Goal: Information Seeking & Learning: Find specific page/section

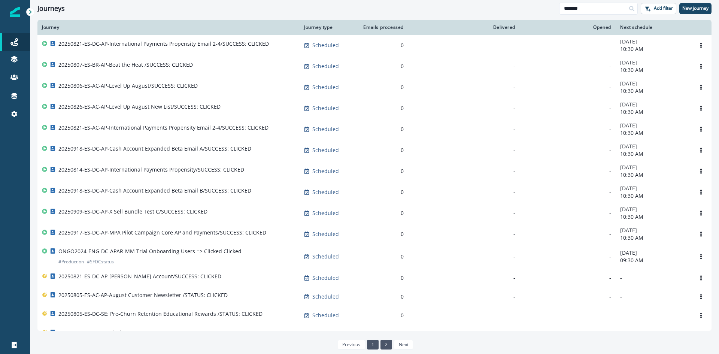
click at [375, 347] on link "1" at bounding box center [373, 345] width 12 height 10
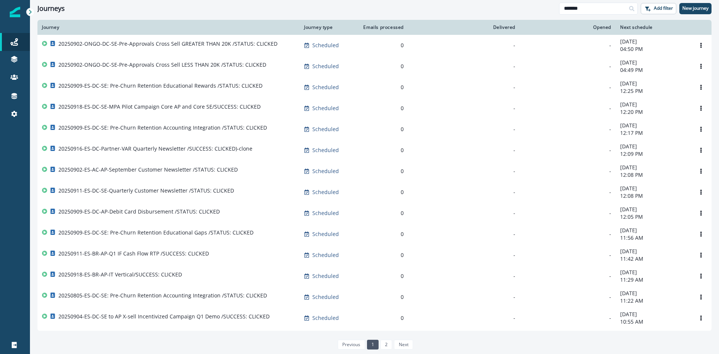
click at [254, 19] on div "Clear" at bounding box center [374, 18] width 689 height 3
click at [43, 8] on h1 "Journeys" at bounding box center [50, 8] width 27 height 8
click at [52, 26] on div "Journey" at bounding box center [168, 27] width 253 height 6
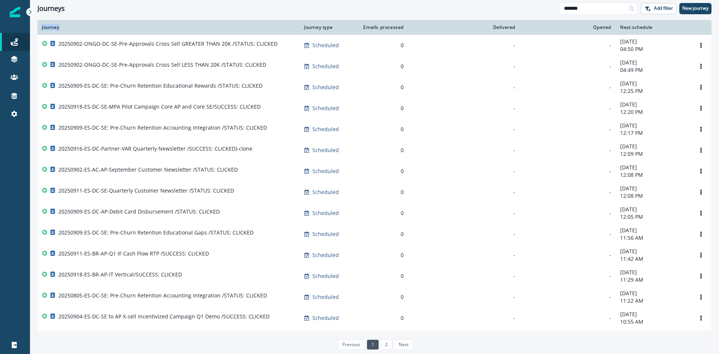
click at [52, 26] on div "Journey" at bounding box center [168, 27] width 253 height 6
click at [47, 9] on h1 "Journeys" at bounding box center [50, 8] width 27 height 8
drag, startPoint x: 47, startPoint y: 9, endPoint x: 50, endPoint y: 24, distance: 14.9
click at [50, 24] on div "Journeys ******* Add filter New journey Clear Journey Journey type Emails proce…" at bounding box center [374, 177] width 689 height 354
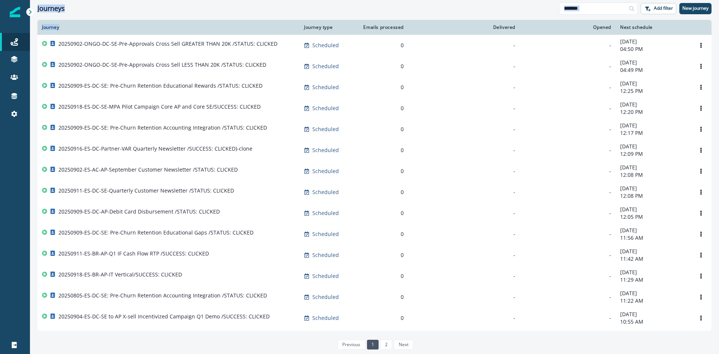
click at [151, 9] on div "Journeys" at bounding box center [298, 8] width 522 height 8
click at [50, 30] on div "Journey" at bounding box center [168, 27] width 253 height 6
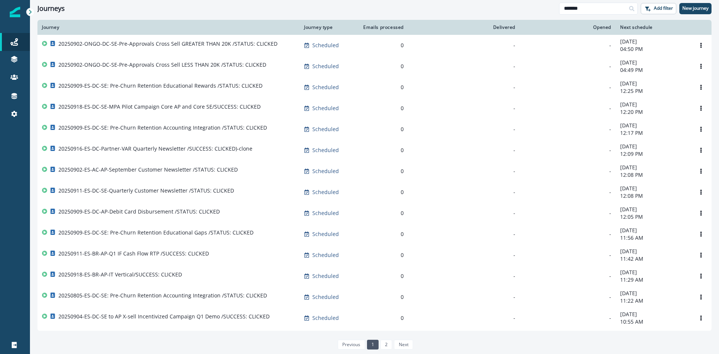
click at [48, 8] on h1 "Journeys" at bounding box center [50, 8] width 27 height 8
click at [55, 26] on div "Journey" at bounding box center [168, 27] width 253 height 6
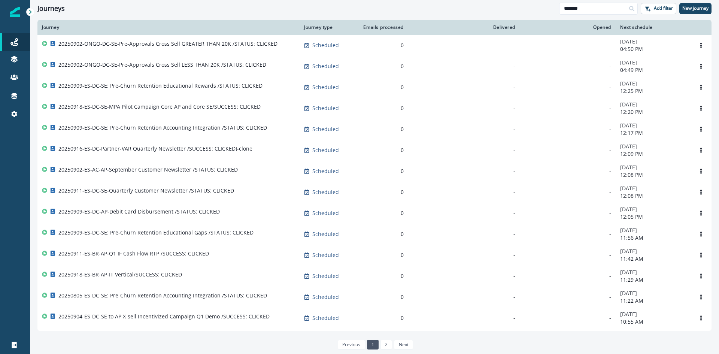
click at [59, 10] on h1 "Journeys" at bounding box center [50, 8] width 27 height 8
click at [57, 27] on div "Journey" at bounding box center [168, 27] width 253 height 6
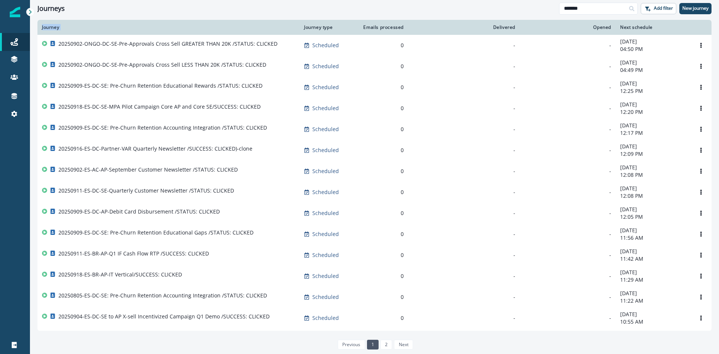
click at [57, 27] on div "Journey" at bounding box center [168, 27] width 253 height 6
click at [132, 24] on div "Journey" at bounding box center [168, 27] width 253 height 6
click at [46, 28] on div "Journey" at bounding box center [168, 27] width 253 height 6
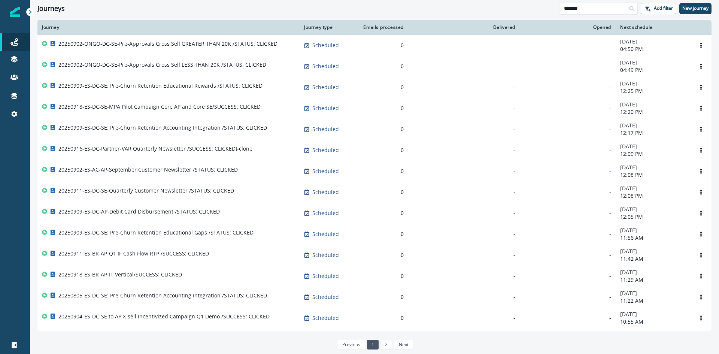
click at [46, 9] on h1 "Journeys" at bounding box center [50, 8] width 27 height 8
click at [54, 28] on div "Journey" at bounding box center [168, 27] width 253 height 6
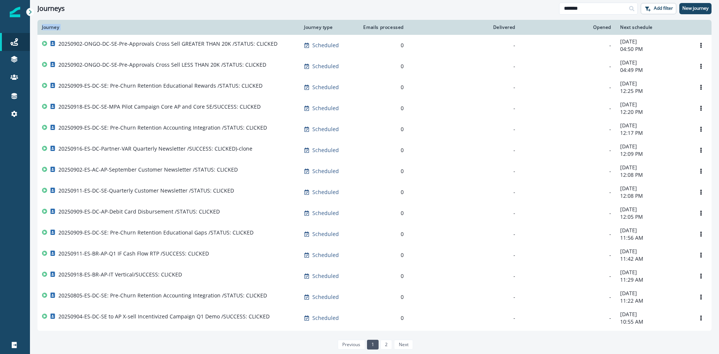
click at [54, 28] on div "Journey" at bounding box center [168, 27] width 253 height 6
click at [90, 30] on div "Journey" at bounding box center [168, 27] width 253 height 6
click at [50, 27] on div "Journey" at bounding box center [168, 27] width 253 height 6
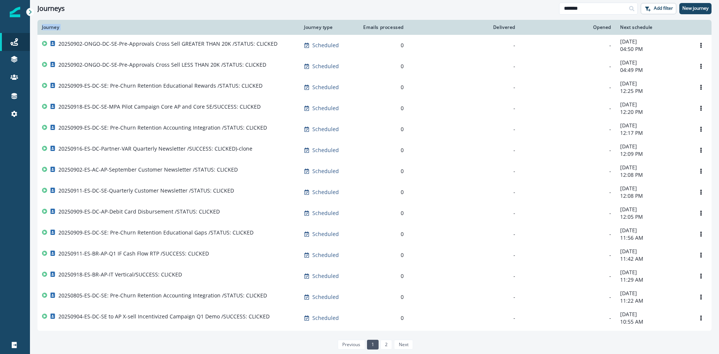
click at [50, 27] on div "Journey" at bounding box center [168, 27] width 253 height 6
click at [39, 10] on h1 "Journeys" at bounding box center [50, 8] width 27 height 8
click at [50, 27] on div "Journey" at bounding box center [168, 27] width 253 height 6
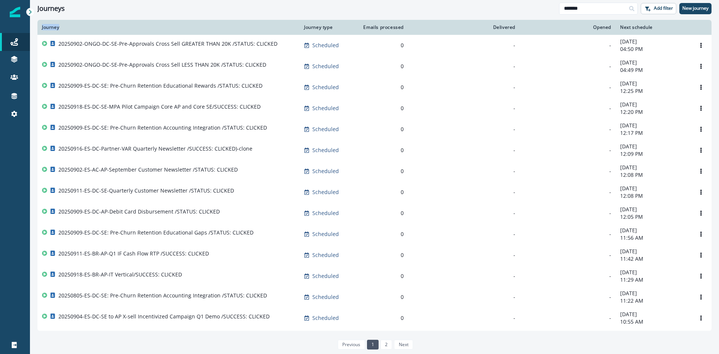
click at [50, 27] on div "Journey" at bounding box center [168, 27] width 253 height 6
click at [98, 24] on th "Journey" at bounding box center [168, 27] width 262 height 15
click at [54, 8] on h1 "Journeys" at bounding box center [50, 8] width 27 height 8
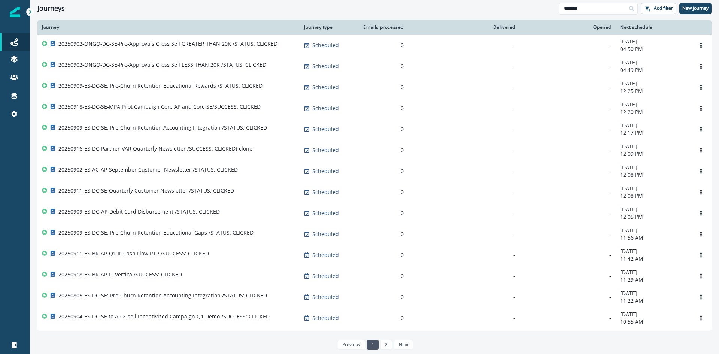
click at [50, 28] on div "Journey" at bounding box center [168, 27] width 253 height 6
click at [61, 7] on h1 "Journeys" at bounding box center [50, 8] width 27 height 8
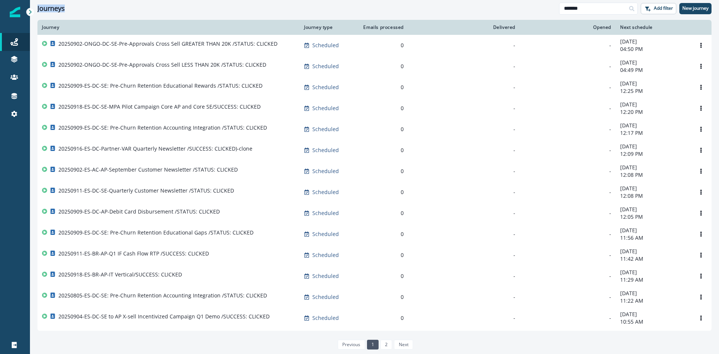
click at [61, 7] on h1 "Journeys" at bounding box center [50, 8] width 27 height 8
click at [57, 30] on th "Journey" at bounding box center [168, 27] width 262 height 15
click at [56, 10] on h1 "Journeys" at bounding box center [50, 8] width 27 height 8
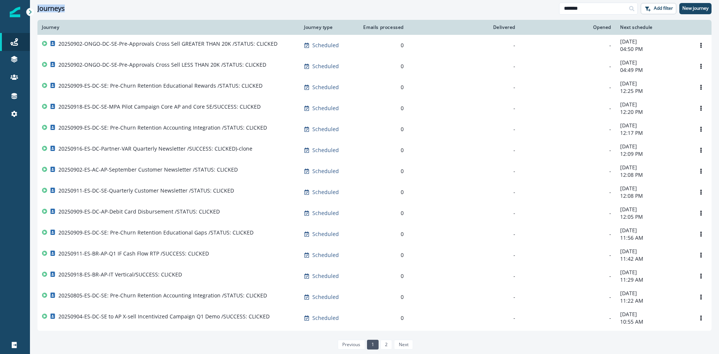
click at [56, 10] on h1 "Journeys" at bounding box center [50, 8] width 27 height 8
click at [49, 26] on div "Journey" at bounding box center [168, 27] width 253 height 6
click at [56, 14] on div "Journeys ******* Add filter New journey" at bounding box center [374, 8] width 689 height 17
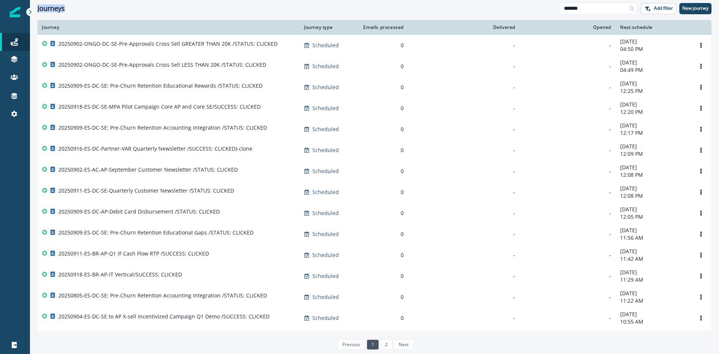
click at [56, 14] on div "Journeys ******* Add filter New journey" at bounding box center [374, 8] width 689 height 17
click at [53, 29] on div "Journey" at bounding box center [168, 27] width 253 height 6
click at [203, 12] on div "Journeys" at bounding box center [298, 8] width 522 height 8
click at [275, 18] on div "Clear" at bounding box center [374, 18] width 689 height 3
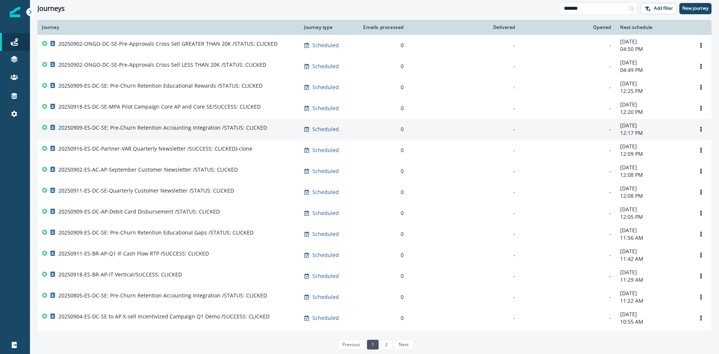
click at [183, 129] on p "20250909-ES-DC-SE: Pre-Churn Retention Accounting Integration /STATUS: CLICKED" at bounding box center [162, 127] width 209 height 7
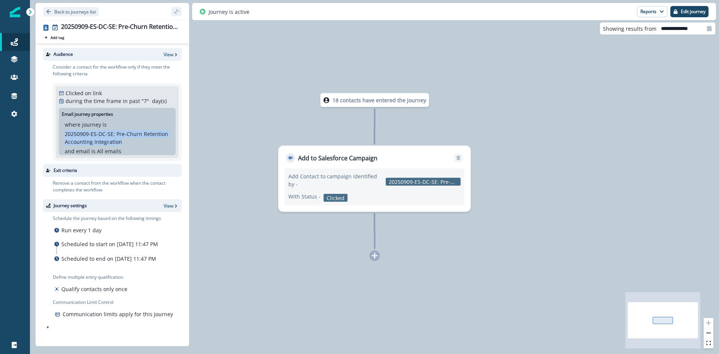
drag, startPoint x: 152, startPoint y: 142, endPoint x: 63, endPoint y: 135, distance: 88.7
click at [63, 135] on div "where journey is 20250909-ES-DC-SE: Pre-Churn Retention Accounting Integration …" at bounding box center [117, 138] width 111 height 34
copy p "20250909-ES-DC-SE: Pre-Churn Retention Accounting Integration"
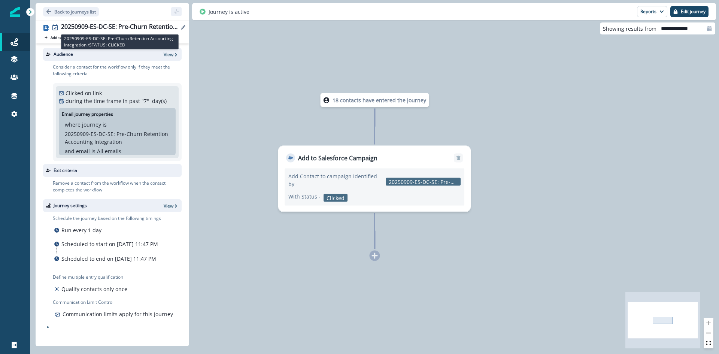
click at [108, 31] on div "20250909-ES-DC-SE: Pre-Churn Retention Accounting Integration /STATUS: CLICKED" at bounding box center [120, 27] width 118 height 8
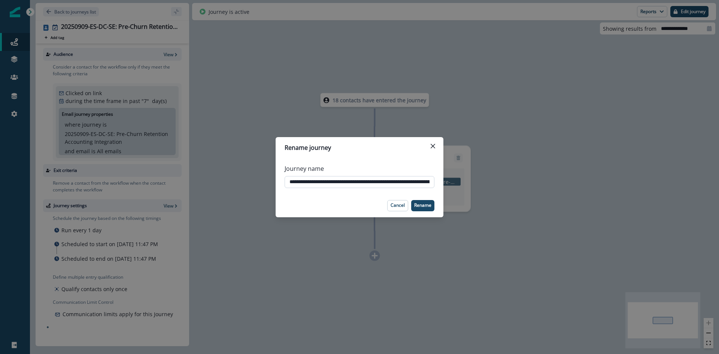
click at [340, 185] on input "**********" at bounding box center [360, 182] width 150 height 12
click at [396, 204] on p "Cancel" at bounding box center [398, 205] width 14 height 5
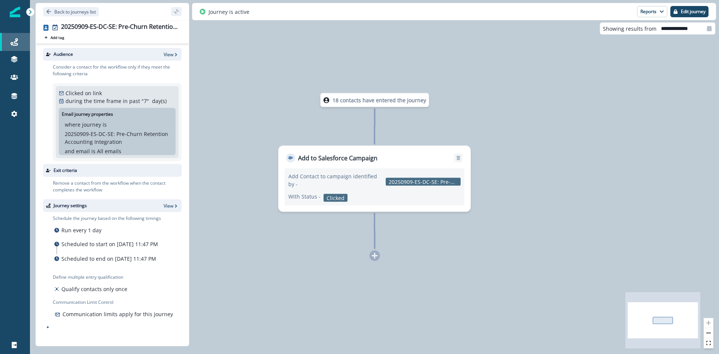
click at [12, 40] on icon at bounding box center [13, 41] width 7 height 7
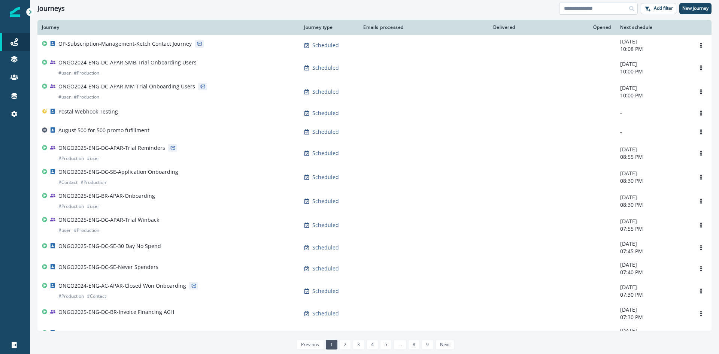
click at [590, 9] on input at bounding box center [598, 9] width 79 height 12
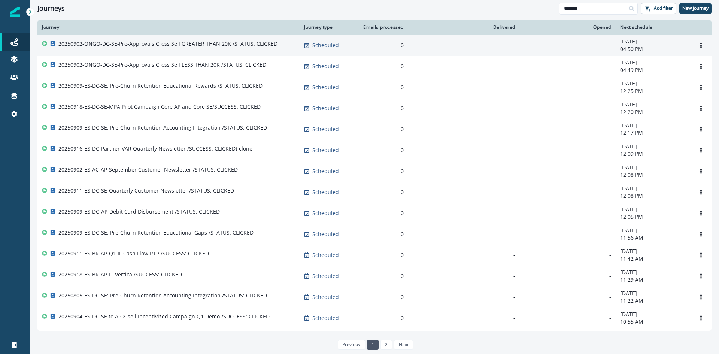
type input "*******"
click at [155, 46] on p "20250902-ONGO-DC-SE-Pre-Approvals Cross Sell GREATER THAN 20K /STATUS: CLICKED" at bounding box center [167, 43] width 219 height 7
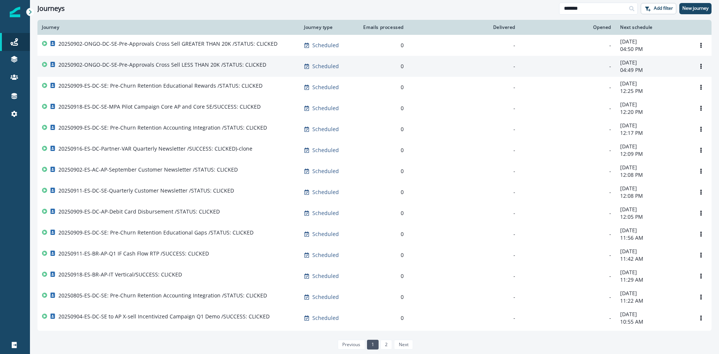
click at [158, 62] on p "20250902-ONGO-DC-SE-Pre-Approvals Cross Sell LESS THAN 20K /STATUS: CLICKED" at bounding box center [162, 64] width 208 height 7
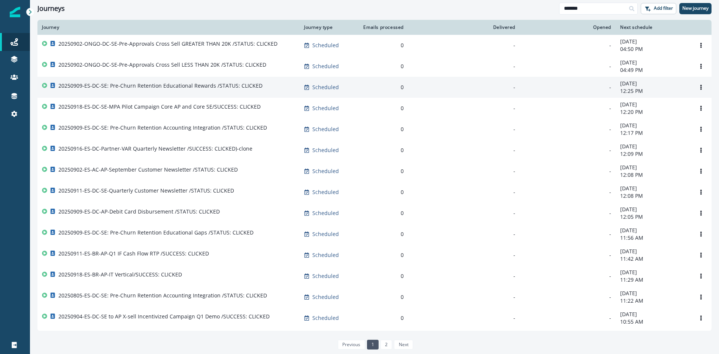
click at [153, 84] on p "20250909-ES-DC-SE: Pre-Churn Retention Educational Rewards /STATUS: CLICKED" at bounding box center [160, 85] width 204 height 7
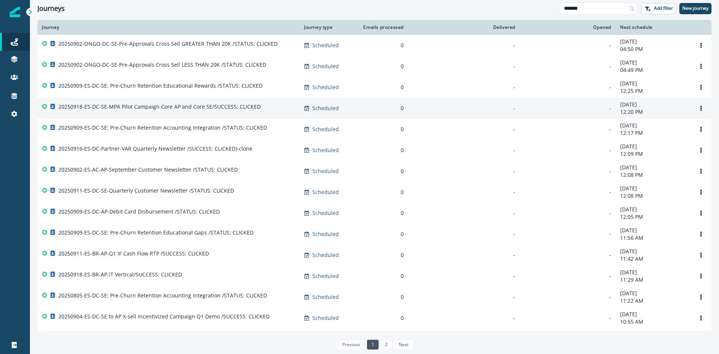
click at [150, 106] on p "20250918-ES-DC-SE-MPA Pilot Campaign Core AP and Core SE/SUCCESS: CLICKED" at bounding box center [159, 106] width 202 height 7
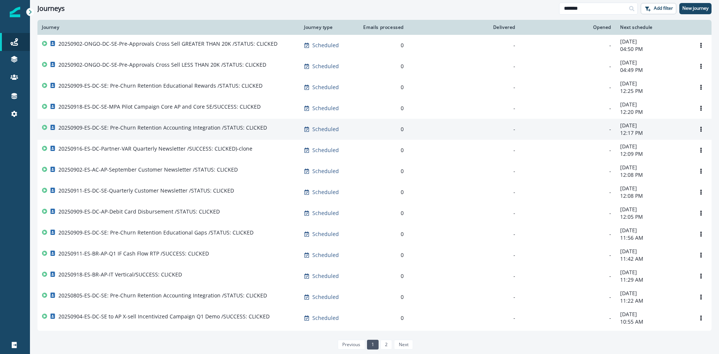
click at [139, 127] on p "20250909-ES-DC-SE: Pre-Churn Retention Accounting Integration /STATUS: CLICKED" at bounding box center [162, 127] width 209 height 7
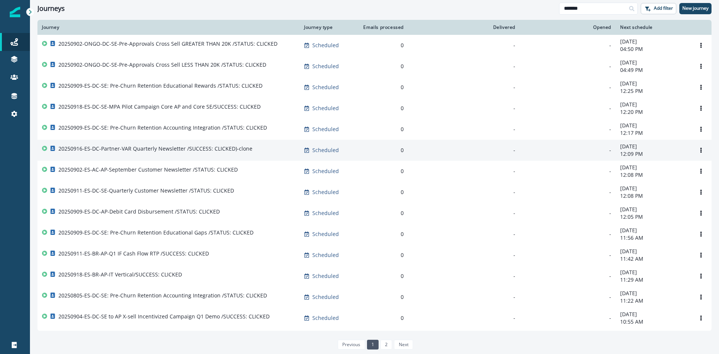
click at [129, 150] on p "20250916-ES-DC-Partner-VAR Quarterly Newsletter /SUCCESS: CLICKED)-clone" at bounding box center [155, 148] width 194 height 7
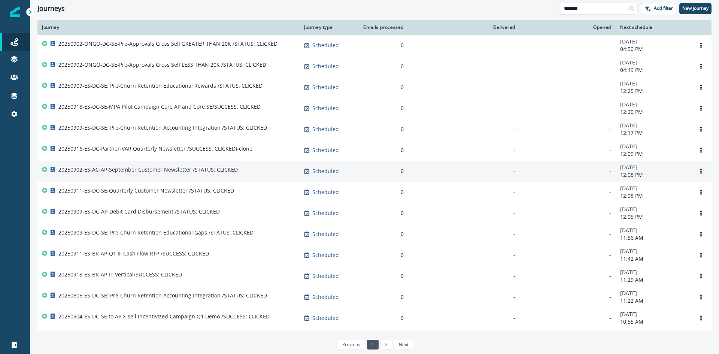
click at [121, 170] on p "20250902-ES-AC-AP-September Customer Newsletter /STATUS: CLICKED" at bounding box center [147, 169] width 179 height 7
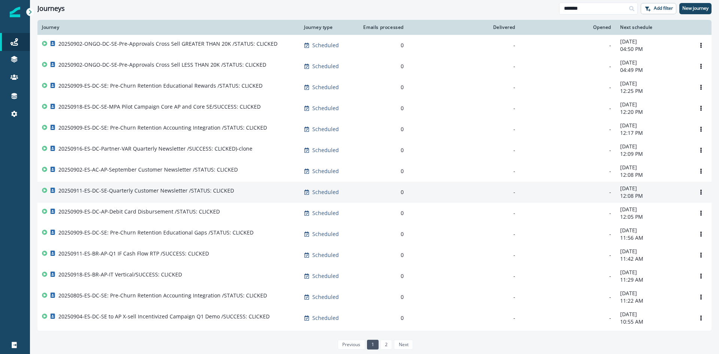
click at [114, 194] on p "20250911-ES-DC-SE-Quarterly Customer Newsletter /STATUS: CLICKED" at bounding box center [146, 190] width 176 height 7
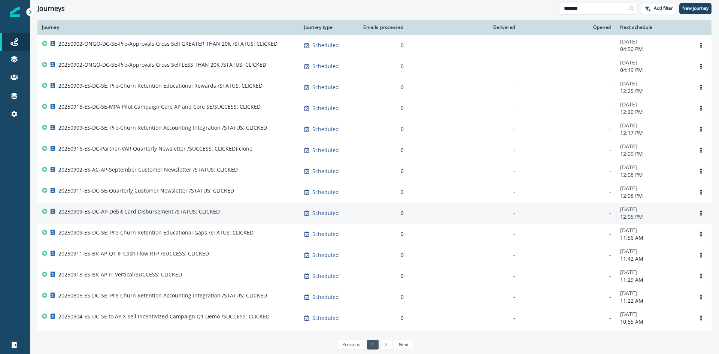
click at [115, 214] on p "20250909-ES-DC-AP-Debit Card Disbursement /STATUS: CLICKED" at bounding box center [138, 211] width 161 height 7
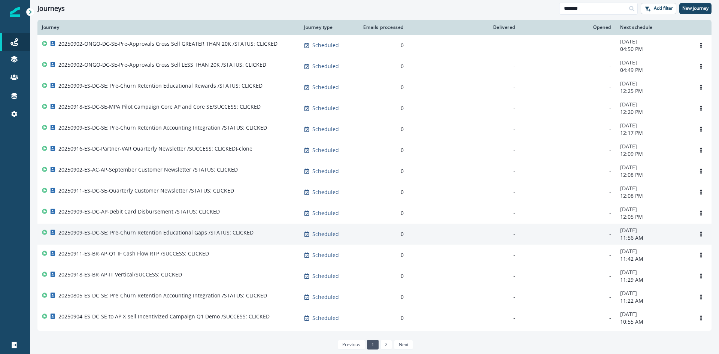
click at [112, 236] on p "20250909-ES-DC-SE: Pre-Churn Retention Educational Gaps /STATUS: CLICKED" at bounding box center [155, 232] width 195 height 7
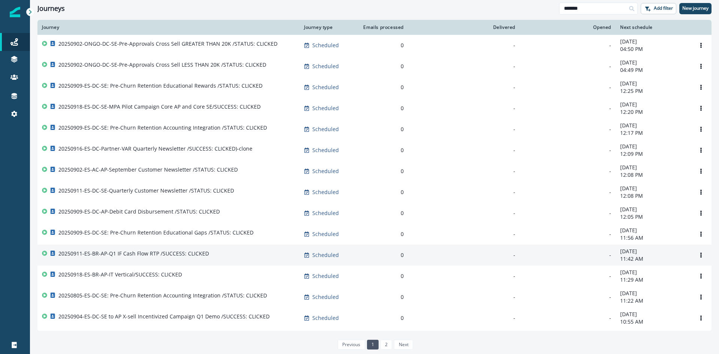
click at [117, 255] on p "20250911-ES-BR-AP-Q1 IF Cash Flow RTP /SUCCESS: CLICKED" at bounding box center [133, 253] width 151 height 7
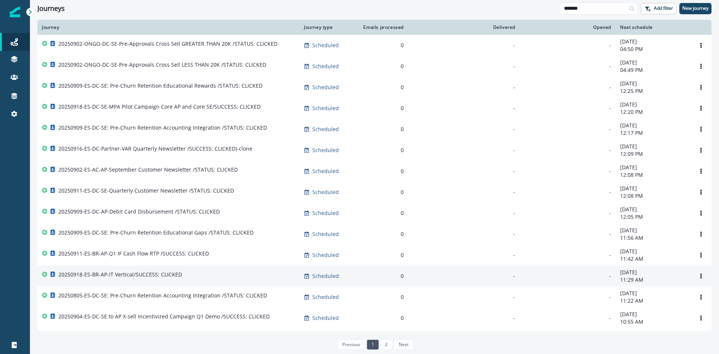
click at [124, 278] on p "20250918-ES-BR-AP-IT Vertical/SUCCESS: CLICKED" at bounding box center [120, 274] width 124 height 7
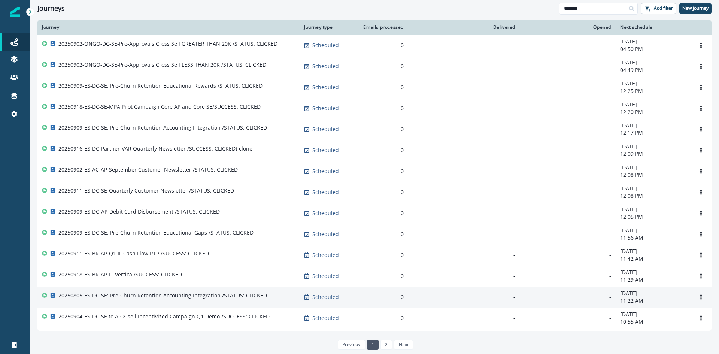
click at [120, 297] on p "20250805-ES-DC-SE: Pre-Churn Retention Accounting Integration /STATUS: CLICKED" at bounding box center [162, 295] width 209 height 7
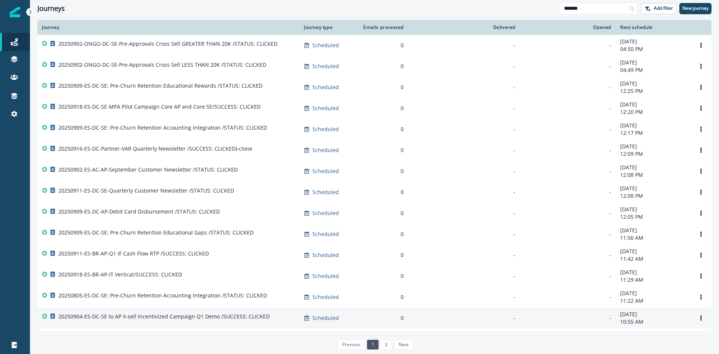
click at [122, 320] on p "20250904-ES-DC-SE to AP X-sell Incentivized Campaign Q1 Demo /SUCCESS: CLICKED" at bounding box center [163, 316] width 211 height 7
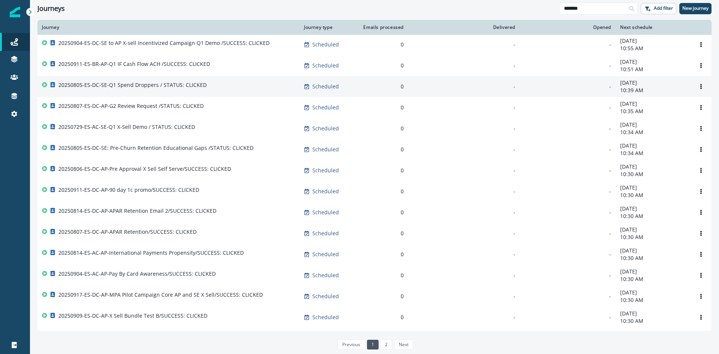
scroll to position [274, 0]
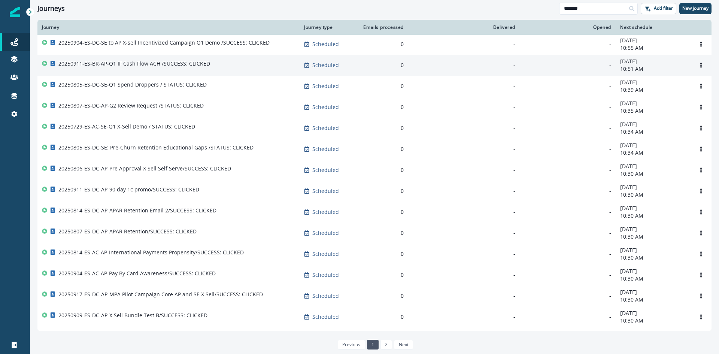
click at [145, 67] on p "20250911-ES-BR-AP-Q1 IF Cash Flow ACH /SUCCESS: CLICKED" at bounding box center [134, 63] width 152 height 7
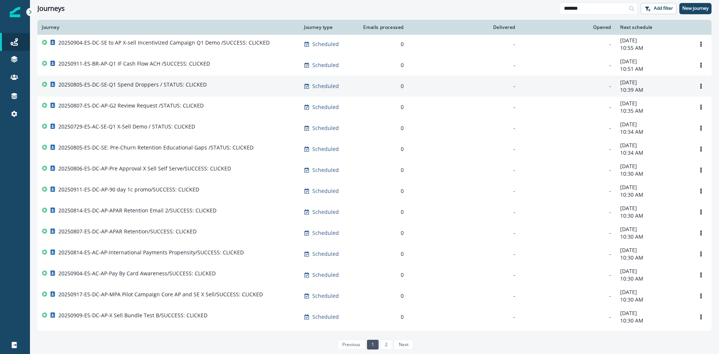
click at [134, 87] on p "20250805-ES-DC-SE-Q1 Spend Droppers / STATUS: CLICKED" at bounding box center [132, 84] width 148 height 7
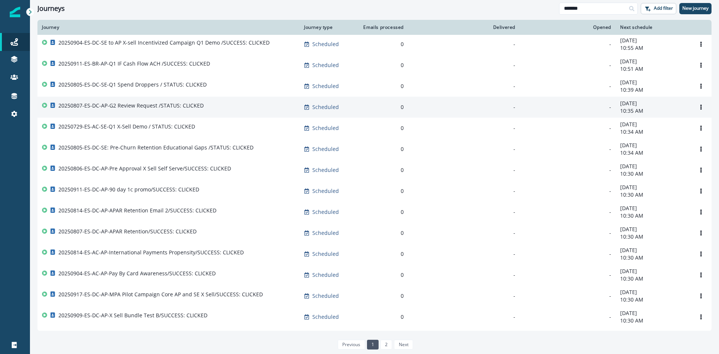
click at [129, 109] on p "20250807-ES-DC-AP-G2 Review Request /STATUS: CLICKED" at bounding box center [130, 105] width 145 height 7
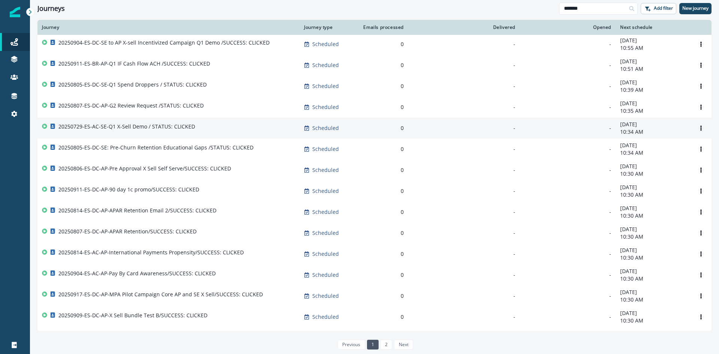
click at [123, 130] on p "20250729-ES-AC-SE-Q1 X-Sell Demo / STATUS: CLICKED" at bounding box center [126, 126] width 137 height 7
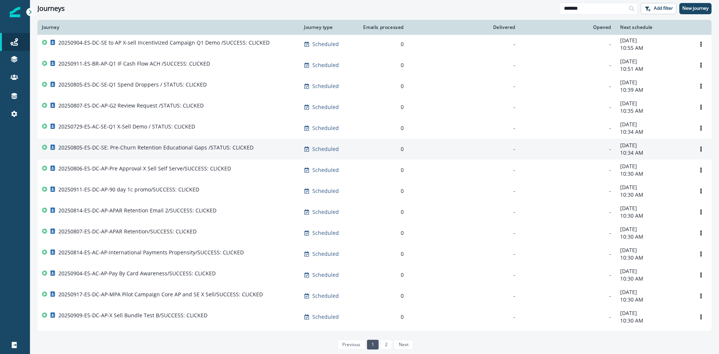
click at [122, 151] on p "20250805-ES-DC-SE: Pre-Churn Retention Educational Gaps /STATUS: CLICKED" at bounding box center [155, 147] width 195 height 7
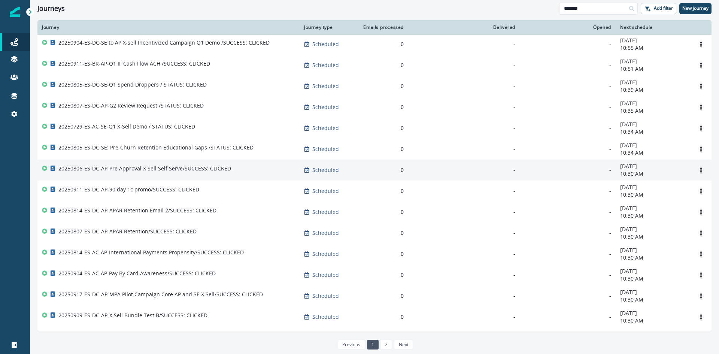
click at [127, 172] on p "20250806-ES-DC-AP-Pre Approval X Sell Self Serve/SUCCESS: CLICKED" at bounding box center [144, 168] width 173 height 7
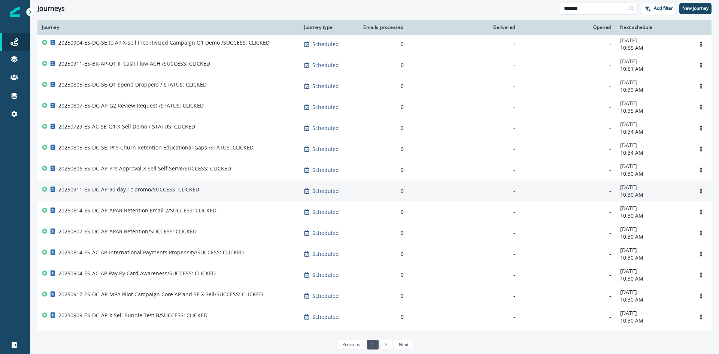
click at [124, 193] on p "20250911-ES-DC-AP-90 day 1c promo/SUCCESS: CLICKED" at bounding box center [128, 189] width 141 height 7
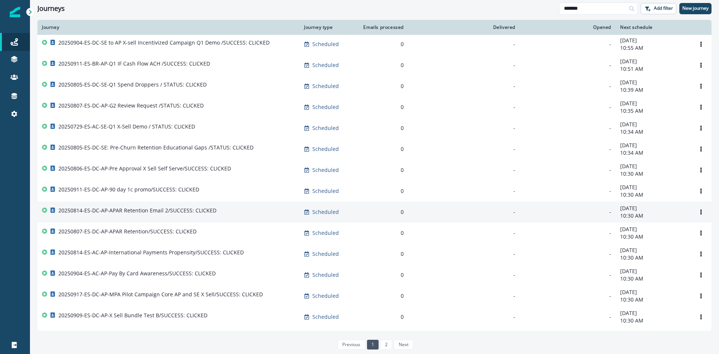
click at [123, 214] on p "20250814-ES-DC-AP-APAR Retention Email 2/SUCCESS: CLICKED" at bounding box center [137, 210] width 158 height 7
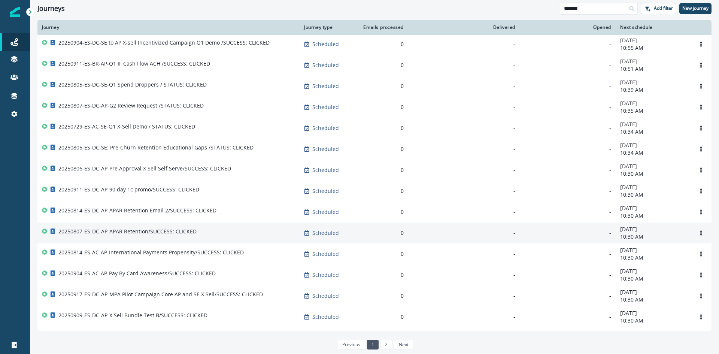
click at [125, 235] on p "20250807-ES-DC-AP-APAR Retention/SUCCESS: CLICKED" at bounding box center [127, 231] width 138 height 7
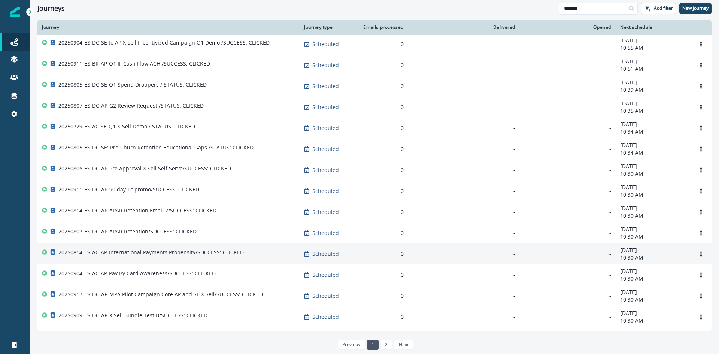
click at [124, 256] on p "20250814-ES-AC-AP-International Payments Propensity/SUCCESS: CLICKED" at bounding box center [150, 252] width 185 height 7
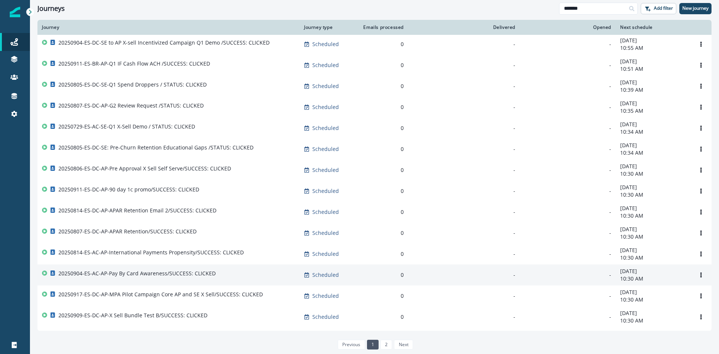
click at [124, 277] on p "20250904-ES-AC-AP-Pay By Card Awareness/SUCCESS: CLICKED" at bounding box center [136, 273] width 157 height 7
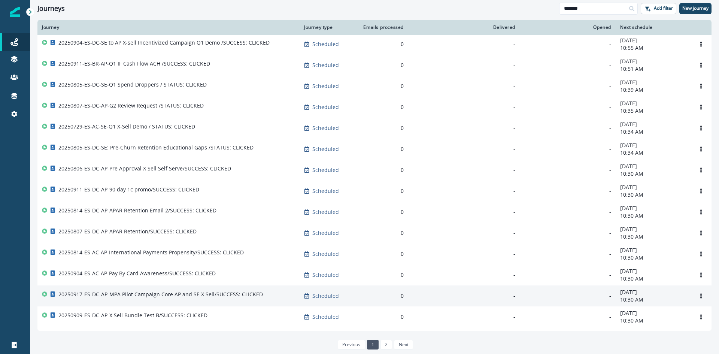
click at [124, 298] on p "20250917-ES-DC-AP-MPA Pilot Campaign Core AP and SE X Sell/SUCCESS: CLICKED" at bounding box center [160, 294] width 205 height 7
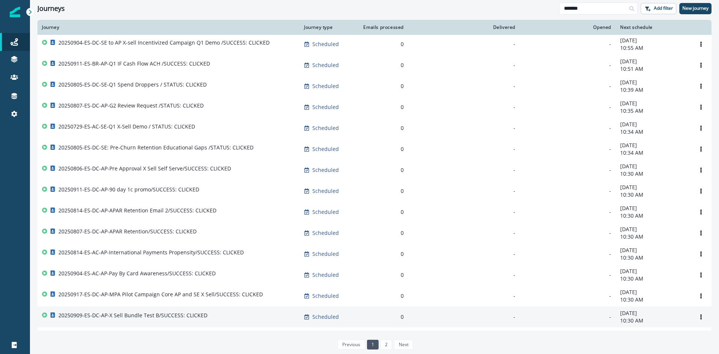
click at [129, 319] on p "20250909-ES-DC-AP-X Sell Bundle Test B/SUCCESS: CLICKED" at bounding box center [132, 315] width 149 height 7
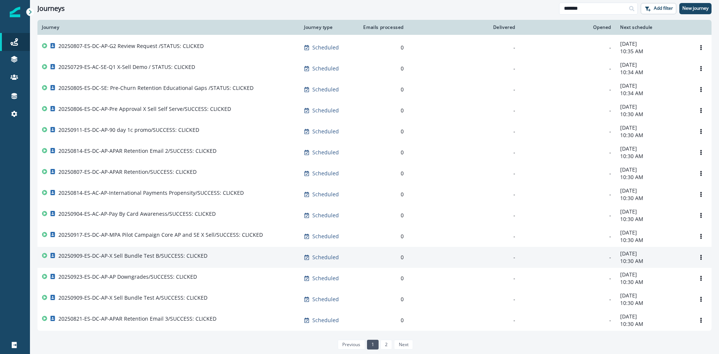
scroll to position [345, 0]
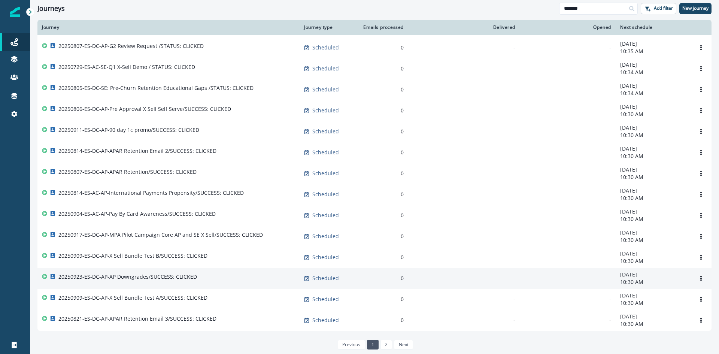
click at [137, 274] on p "20250923-ES-DC-AP-AP Downgrades/SUCCESS: CLICKED" at bounding box center [127, 276] width 139 height 7
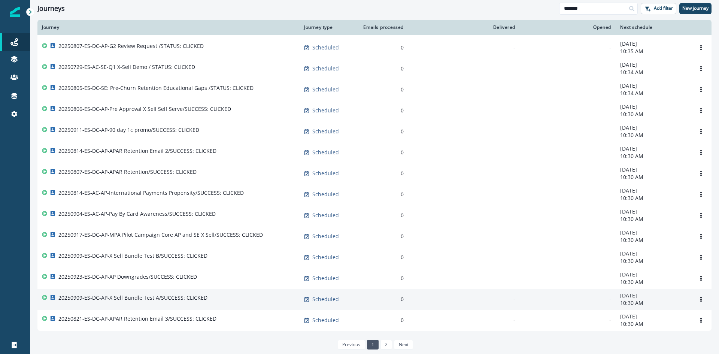
click at [136, 294] on p "20250909-ES-DC-AP-X Sell Bundle Test A/SUCCESS: CLICKED" at bounding box center [132, 297] width 149 height 7
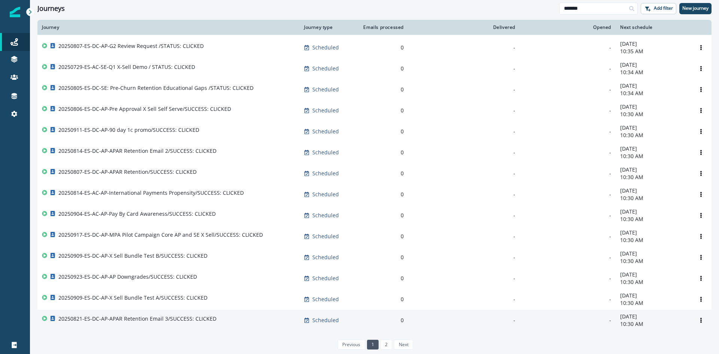
click at [136, 317] on p "20250821-ES-DC-AP-APAR Retention Email 3/SUCCESS: CLICKED" at bounding box center [137, 318] width 158 height 7
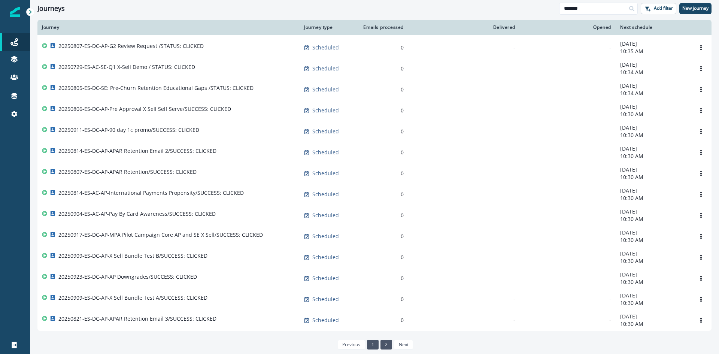
click at [384, 346] on link "2" at bounding box center [387, 345] width 12 height 10
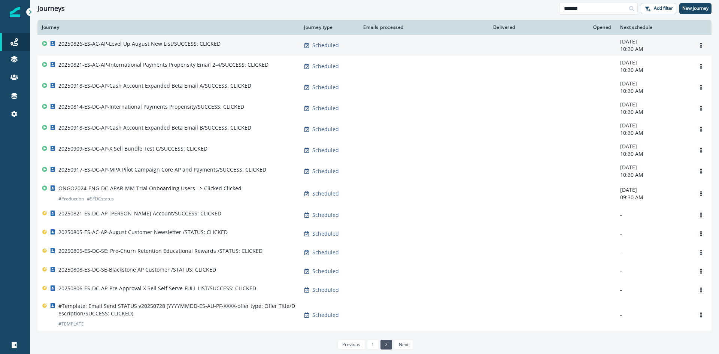
scroll to position [89, 0]
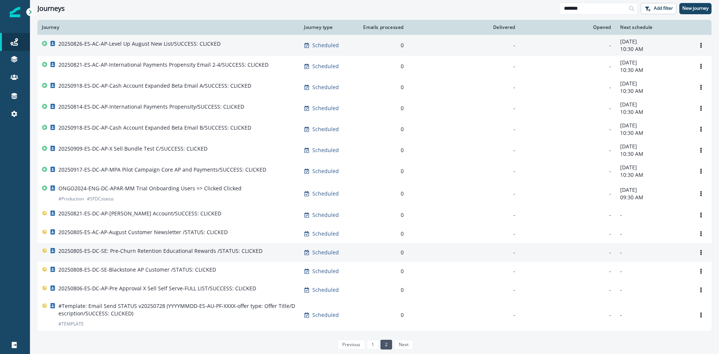
click at [127, 248] on p "20250805-ES-DC-SE: Pre-Churn Retention Educational Rewards /STATUS: CLICKED" at bounding box center [160, 250] width 204 height 7
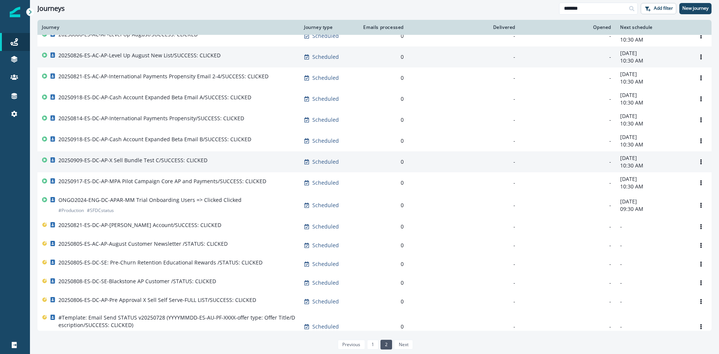
scroll to position [0, 0]
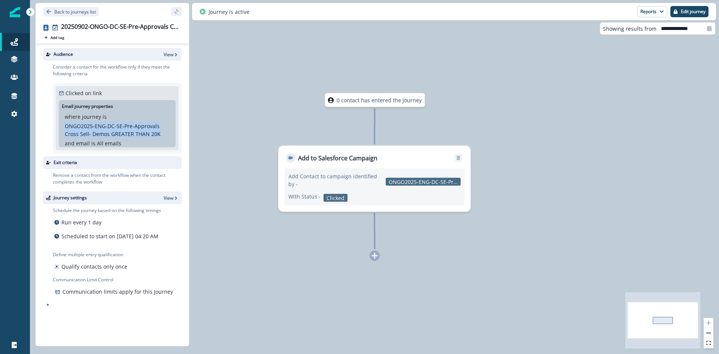
drag, startPoint x: 166, startPoint y: 132, endPoint x: 65, endPoint y: 125, distance: 101.0
click at [65, 125] on p "ONGO2025-ENG-DC-SE-Pre-Approvals Cross Sell- Demos GREATER THAN 20K" at bounding box center [117, 130] width 105 height 16
copy p "ONGO2025-ENG-DC-SE-Pre-Approvals Cross Sell- Demos GREATER THAN 20K"
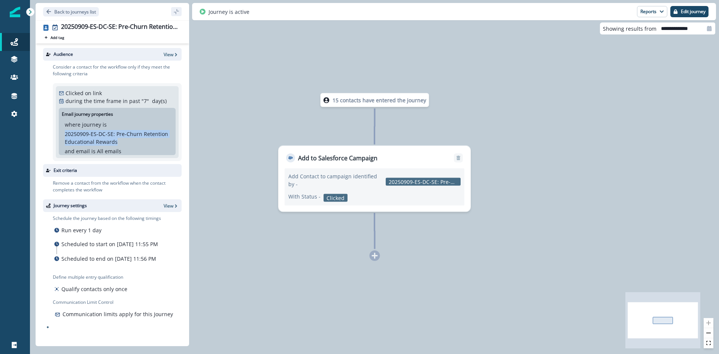
drag, startPoint x: 143, startPoint y: 142, endPoint x: 63, endPoint y: 137, distance: 79.6
click at [63, 137] on div "where journey is 20250909-ES-DC-SE: Pre-Churn Retention Educational Rewards and…" at bounding box center [117, 138] width 111 height 34
copy p "20250909-ES-DC-SE: Pre-Churn Retention Educational Rewards"
drag, startPoint x: 128, startPoint y: 144, endPoint x: 67, endPoint y: 133, distance: 62.7
click at [67, 133] on p "20250918-ES-DC-SE-MPA Pilot Campaign Core AP and Core SE" at bounding box center [117, 138] width 105 height 16
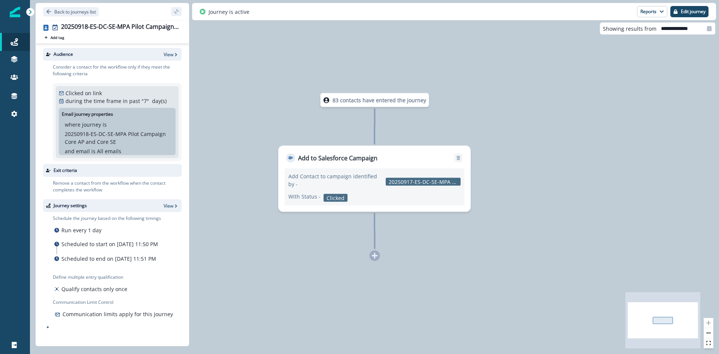
copy p "20250918-ES-DC-SE-MPA Pilot Campaign Core AP and Core SE"
click at [106, 25] on div "20250918-ES-DC-SE-MPA Pilot Campaign Core AP and Core SE/SUCCESS: CLICKED" at bounding box center [120, 27] width 118 height 8
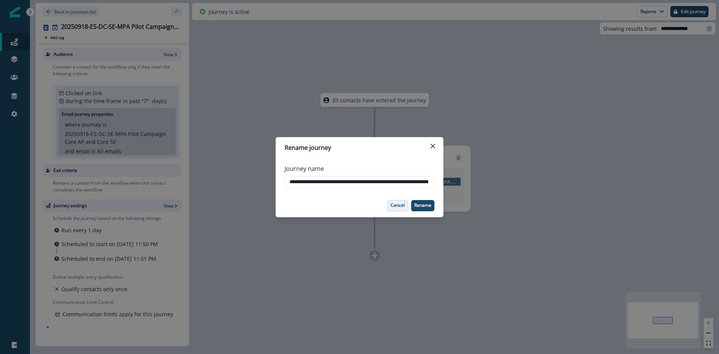
click at [390, 205] on button "Cancel" at bounding box center [397, 205] width 21 height 11
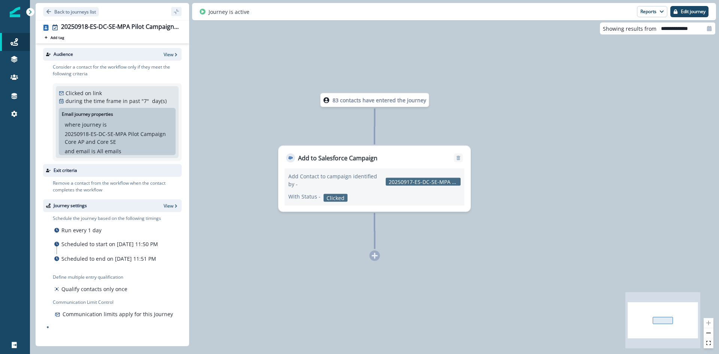
drag, startPoint x: 121, startPoint y: 142, endPoint x: 66, endPoint y: 130, distance: 56.8
click at [66, 130] on div "where journey is 20250918-ES-DC-SE-MPA Pilot Campaign Core AP and Core SE" at bounding box center [117, 133] width 105 height 25
copy p "20250918-ES-DC-SE-MPA Pilot Campaign Core AP and Core SE"
drag, startPoint x: 160, startPoint y: 139, endPoint x: 64, endPoint y: 135, distance: 96.0
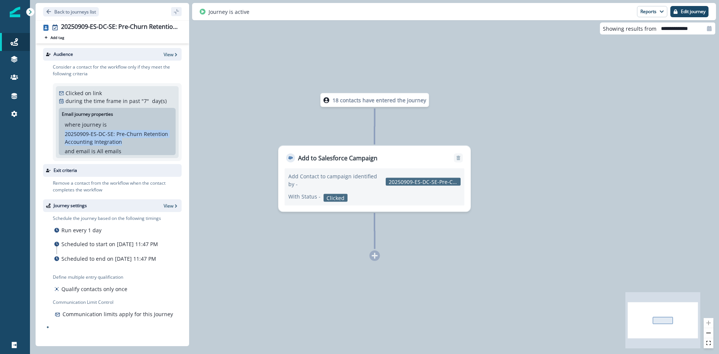
click at [64, 135] on div "where journey is 20250909-ES-DC-SE: Pre-Churn Retention Accounting Integration …" at bounding box center [117, 138] width 111 height 34
copy p "20250909-ES-DC-SE: Pre-Churn Retention Accounting Integration"
drag, startPoint x: 66, startPoint y: 134, endPoint x: 113, endPoint y: 133, distance: 46.9
click at [113, 133] on p "20250909-ES-DC-SE: Pre-Churn Retention Accounting Integration" at bounding box center [117, 138] width 105 height 16
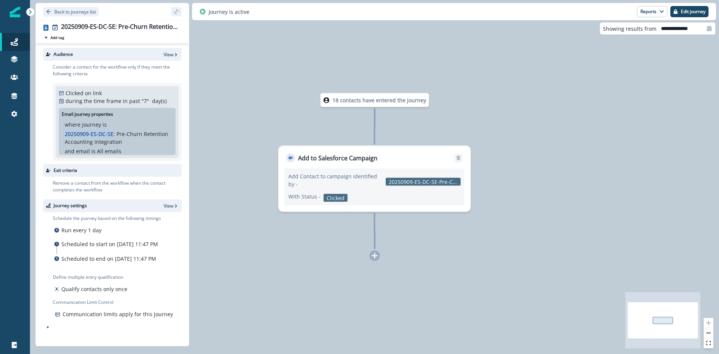
copy p "20250909-ES-DC-SE"
drag, startPoint x: 97, startPoint y: 143, endPoint x: 54, endPoint y: 136, distance: 43.7
click at [54, 136] on div "Clicked on link during the time frame in past " 7 " day(s) Email journey proper…" at bounding box center [117, 122] width 129 height 78
copy p "20250916-ES-DC-Partner-VAR Quarterly Newsletter"
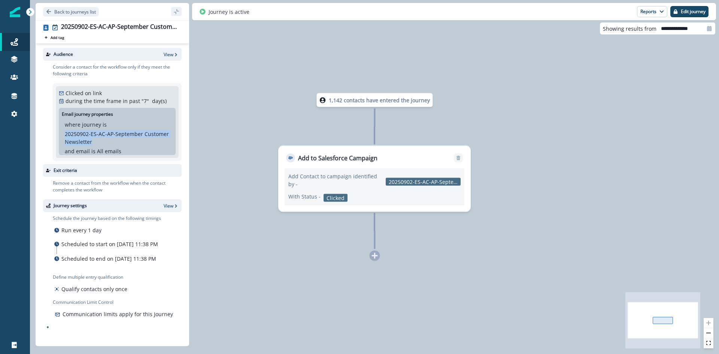
drag, startPoint x: 127, startPoint y: 139, endPoint x: 62, endPoint y: 129, distance: 65.2
click at [62, 129] on div "where journey is 20250902-ES-AC-AP-September Customer Newsletter and email is A…" at bounding box center [117, 138] width 111 height 34
copy p "20250902-ES-AC-AP-September Customer Newsletter"
drag, startPoint x: 102, startPoint y: 140, endPoint x: 66, endPoint y: 133, distance: 37.0
click at [66, 133] on p "20250911-ES-DC-SE-Quarterly Customer Newsletter" at bounding box center [117, 138] width 105 height 16
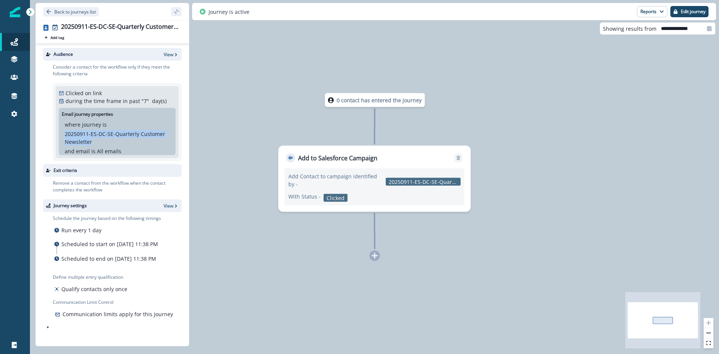
copy p "20250911-ES-DC-SE-Quarterly Customer Newsletter"
drag, startPoint x: 112, startPoint y: 142, endPoint x: 66, endPoint y: 134, distance: 46.8
click at [66, 134] on p "20250909-ES-DC-AP-Debit Card Disbursement" at bounding box center [117, 138] width 105 height 16
copy p "20250909-ES-DC-AP-Debit Card Disbursement"
drag, startPoint x: 135, startPoint y: 143, endPoint x: 56, endPoint y: 134, distance: 79.6
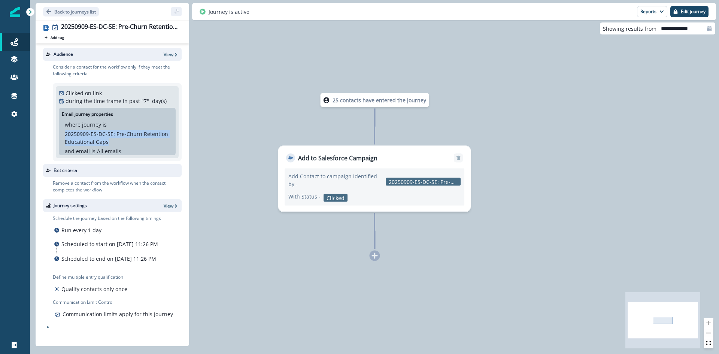
click at [56, 134] on div "Clicked on link during the time frame in past " 7 " day(s) Email journey proper…" at bounding box center [117, 122] width 129 height 78
copy p "20250909-ES-DC-SE: Pre-Churn Retention Educational Gaps"
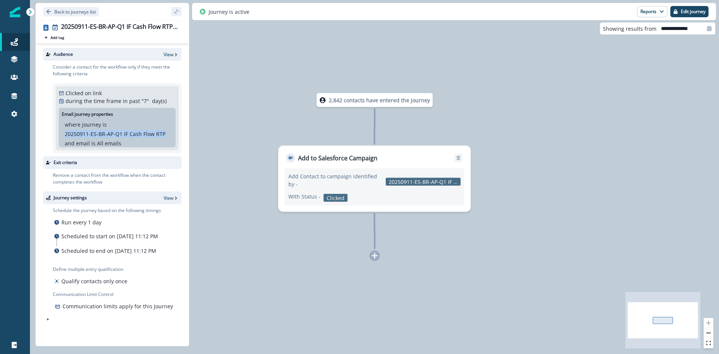
drag, startPoint x: 166, startPoint y: 131, endPoint x: 64, endPoint y: 135, distance: 102.0
click at [64, 135] on div "where journey is 20250911-ES-BR-AP-Q1 IF Cash Flow RTP and email is All emails" at bounding box center [117, 134] width 111 height 27
copy p "20250911-ES-BR-AP-Q1 IF Cash Flow RTP"
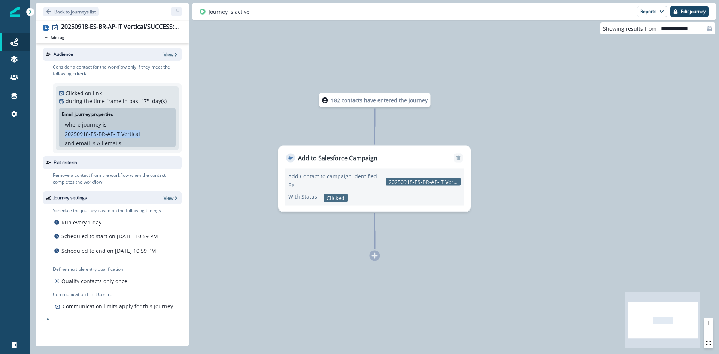
drag, startPoint x: 139, startPoint y: 134, endPoint x: 67, endPoint y: 135, distance: 72.7
click at [67, 135] on div "where journey is 20250918-ES-BR-AP-IT Vertical" at bounding box center [117, 129] width 105 height 17
copy p "20250918-ES-BR-AP-IT Vertical"
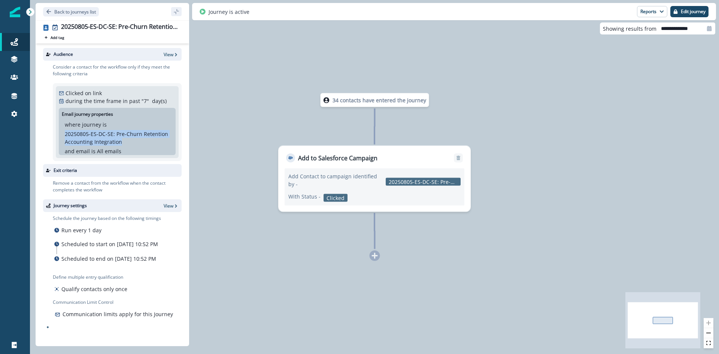
drag, startPoint x: 152, startPoint y: 140, endPoint x: 56, endPoint y: 133, distance: 96.5
click at [56, 133] on div "Clicked on link during the time frame in past " 7 " day(s) Email journey proper…" at bounding box center [117, 122] width 129 height 78
copy p "20250805-ES-DC-SE: Pre-Churn Retention Accounting Integration"
drag, startPoint x: 147, startPoint y: 139, endPoint x: 56, endPoint y: 137, distance: 90.7
click at [56, 137] on div "Clicked on link during the time frame in past " 7 " day(s) Email journey proper…" at bounding box center [117, 122] width 123 height 72
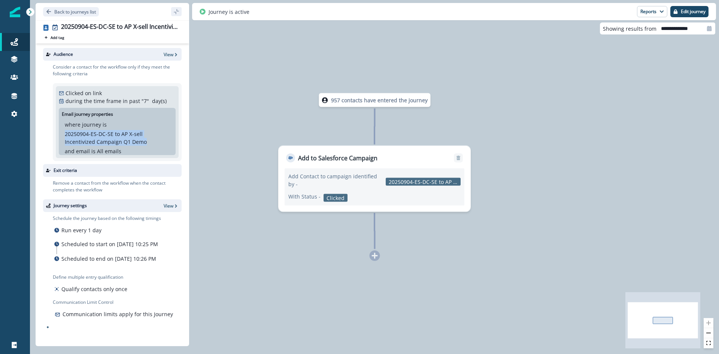
copy p "20250904-ES-DC-SE to AP X-sell Incentivized Campaign Q1 Demo"
click at [150, 143] on p "20250904-ES-DC-SE to AP X-sell Incentivized Campaign Q1 Demo" at bounding box center [117, 138] width 105 height 16
drag, startPoint x: 151, startPoint y: 141, endPoint x: 61, endPoint y: 134, distance: 89.8
click at [61, 134] on div "where journey is 20250904-ES-DC-SE to AP X-sell Incentivized Campaign Q1 Demo a…" at bounding box center [117, 138] width 117 height 34
copy p "20250904-ES-DC-SE to AP X-sell Incentivized Campaign Q1 Demo"
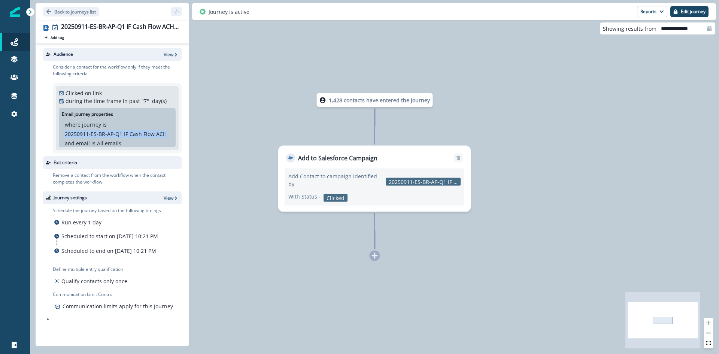
drag, startPoint x: 168, startPoint y: 134, endPoint x: 46, endPoint y: 134, distance: 122.1
click at [46, 134] on div "Consider a contact for the workflow only if they meet the following criteria Cl…" at bounding box center [112, 109] width 139 height 96
copy p "20250911-ES-BR-AP-Q1 IF Cash Flow ACH"
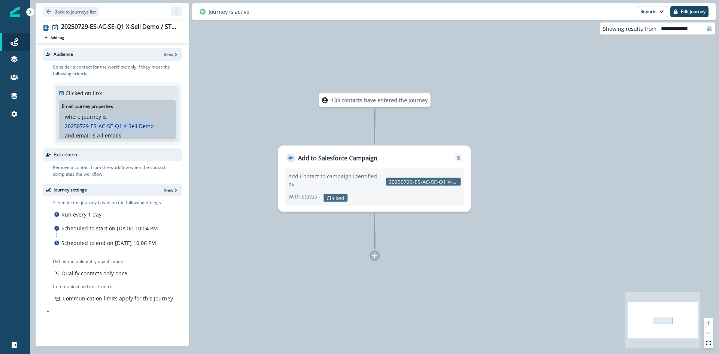
drag, startPoint x: 157, startPoint y: 127, endPoint x: 66, endPoint y: 123, distance: 91.1
click at [66, 123] on div "where journey is 20250729-ES-AC-SE-Q1 X-Sell Demo" at bounding box center [117, 121] width 105 height 17
copy p "20250729-ES-AC-SE-Q1 X-Sell Demo"
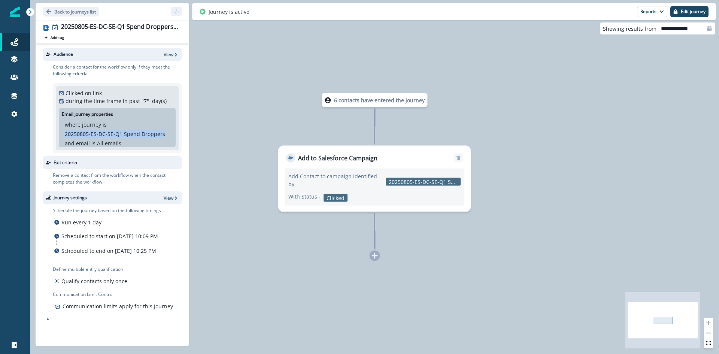
drag, startPoint x: 167, startPoint y: 133, endPoint x: 62, endPoint y: 132, distance: 105.6
click at [62, 132] on div "where journey is 20250805-ES-DC-SE-Q1 Spend Droppers and email is All emails" at bounding box center [117, 134] width 117 height 27
copy p "20250805-ES-DC-SE-Q1 Spend Droppers"
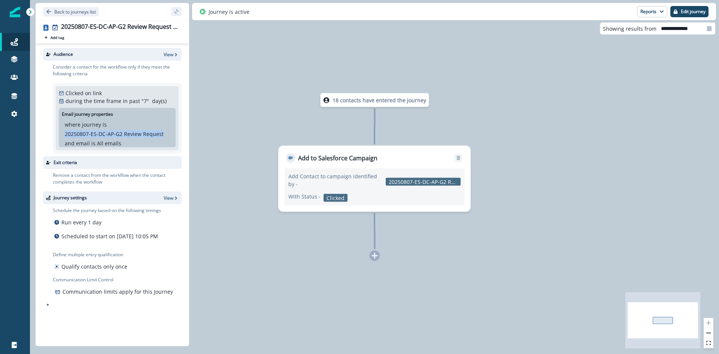
drag, startPoint x: 165, startPoint y: 133, endPoint x: 61, endPoint y: 136, distance: 103.8
click at [61, 136] on div "where journey is 20250807-ES-DC-AP-G2 Review Request and email is All emails" at bounding box center [117, 134] width 117 height 27
copy p "20250807-ES-DC-AP-G2 Review Request"
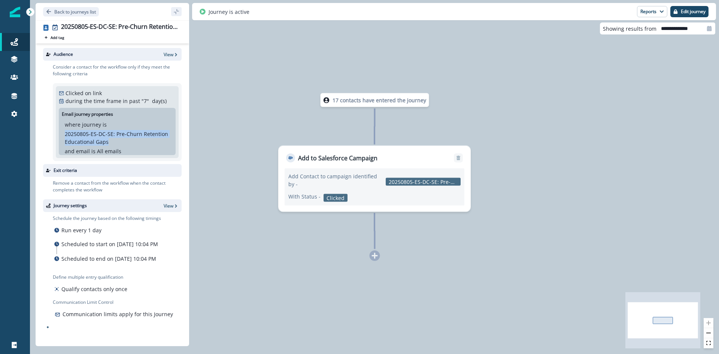
drag, startPoint x: 143, startPoint y: 143, endPoint x: 66, endPoint y: 130, distance: 78.0
click at [66, 130] on div "where journey is 20250805-ES-DC-SE: Pre-Churn Retention Educational Gaps" at bounding box center [117, 133] width 105 height 25
copy p "20250805-ES-DC-SE: Pre-Churn Retention Educational Gaps"
drag, startPoint x: 108, startPoint y: 143, endPoint x: 60, endPoint y: 137, distance: 47.9
click at [60, 137] on div "where journey is 20250806-ES-DC-AP-Pre Approval X Sell Self Serve and email is …" at bounding box center [117, 138] width 117 height 34
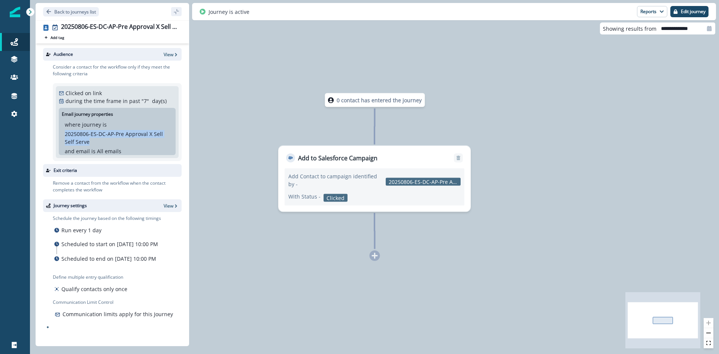
copy p "20250806-ES-DC-AP-Pre Approval X Sell Self Serve"
drag, startPoint x: 129, startPoint y: 143, endPoint x: 65, endPoint y: 134, distance: 64.7
click at [65, 134] on div "where journey is 20250814-ES-AC-AP-International Payments Propensity and email …" at bounding box center [117, 138] width 111 height 34
copy p "20250814-ES-AC-AP-International Payments Propensity"
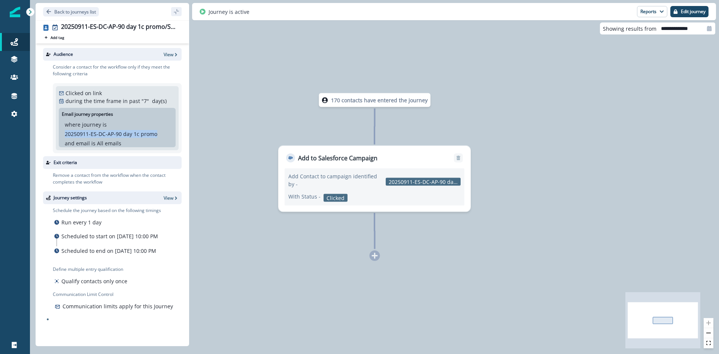
drag, startPoint x: 163, startPoint y: 134, endPoint x: 60, endPoint y: 130, distance: 103.5
click at [60, 130] on div "where journey is 20250911-ES-DC-AP-90 day 1c promo and email is All emails" at bounding box center [117, 134] width 117 height 27
copy p "20250911-ES-DC-AP-90 day 1c promo"
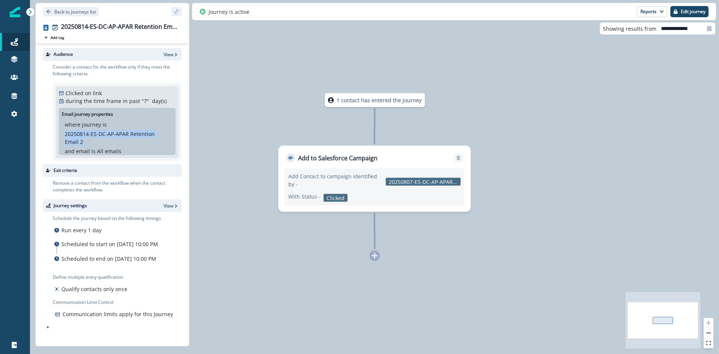
drag, startPoint x: 87, startPoint y: 140, endPoint x: 60, endPoint y: 135, distance: 27.3
click at [60, 135] on div "where journey is 20250814-ES-DC-AP-APAR Retention Email 2 and email is All emai…" at bounding box center [117, 138] width 117 height 34
copy p "20250814-ES-DC-AP-APAR Retention Email 2"
copy p "20250917-ES-DC-AP-MPA Pilot Campaign Core AP and SE X Sell"
drag, startPoint x: 146, startPoint y: 140, endPoint x: 57, endPoint y: 137, distance: 89.2
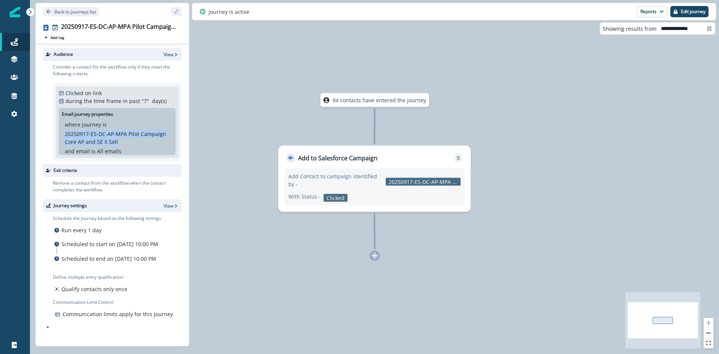
click at [57, 137] on div "Clicked on link during the time frame in past " 7 " day(s) Email journey proper…" at bounding box center [117, 122] width 123 height 72
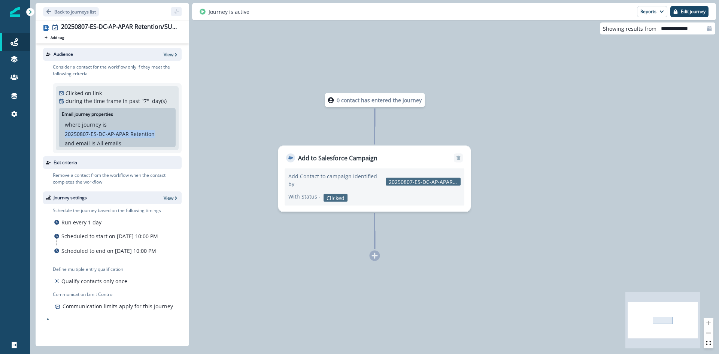
drag, startPoint x: 163, startPoint y: 133, endPoint x: 64, endPoint y: 138, distance: 99.0
click at [64, 138] on div "where journey is 20250807-ES-DC-AP-APAR Retention and email is All emails" at bounding box center [117, 134] width 111 height 27
copy p "20250807-ES-DC-AP-APAR Retention"
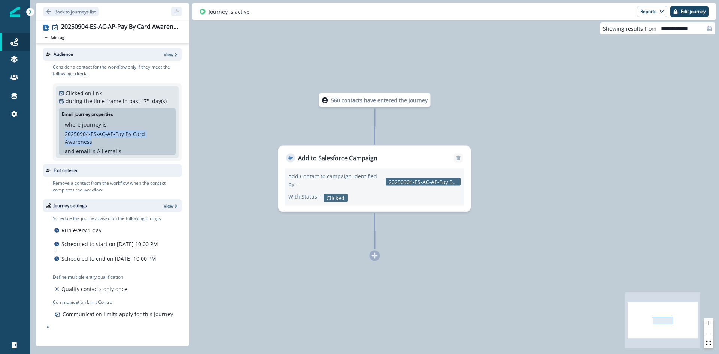
copy p "20250904-ES-AC-AP-Pay By Card Awareness"
drag, startPoint x: 121, startPoint y: 141, endPoint x: 56, endPoint y: 136, distance: 65.0
click at [56, 136] on div "Clicked on link during the time frame in past " 7 " day(s) Email journey proper…" at bounding box center [117, 122] width 123 height 72
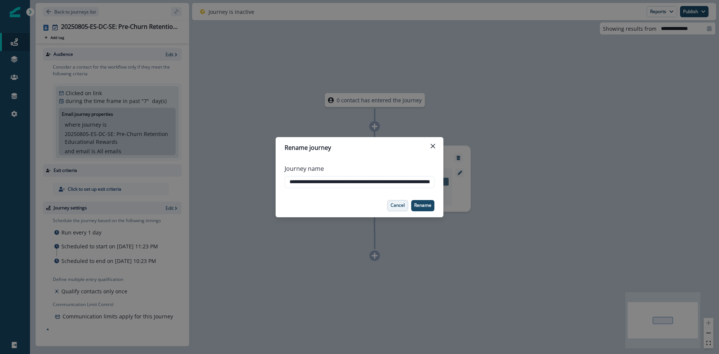
click at [402, 206] on p "Cancel" at bounding box center [398, 205] width 14 height 5
